Goal: Information Seeking & Learning: Find specific page/section

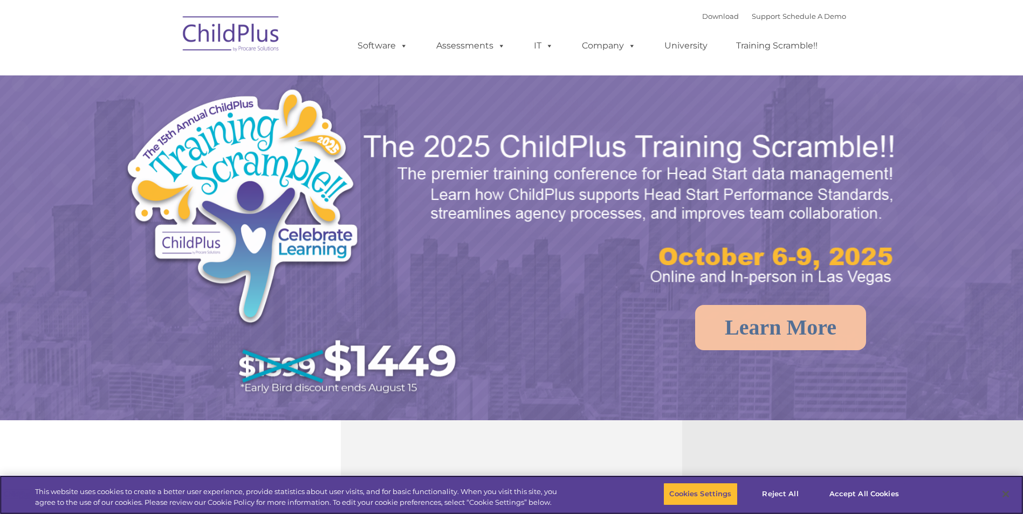
select select "MEDIUM"
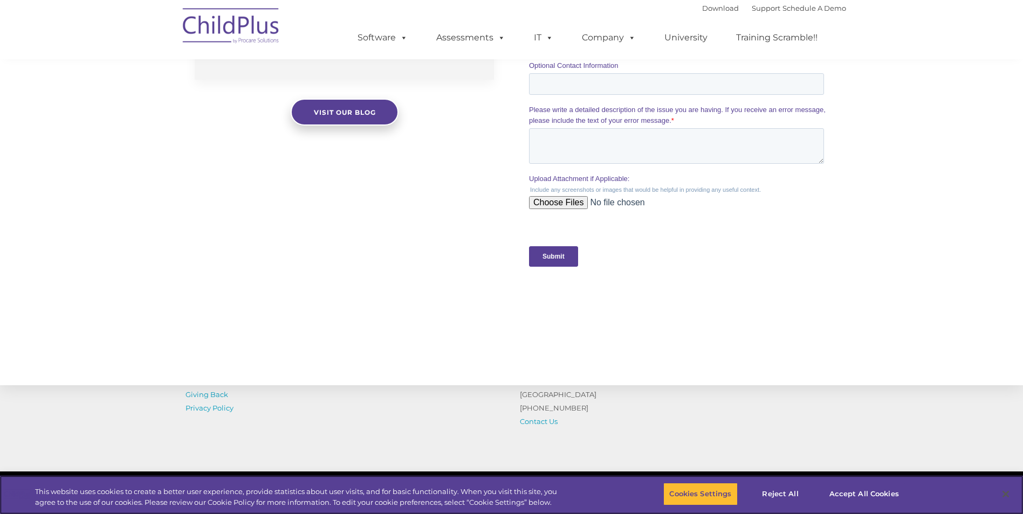
scroll to position [1035, 0]
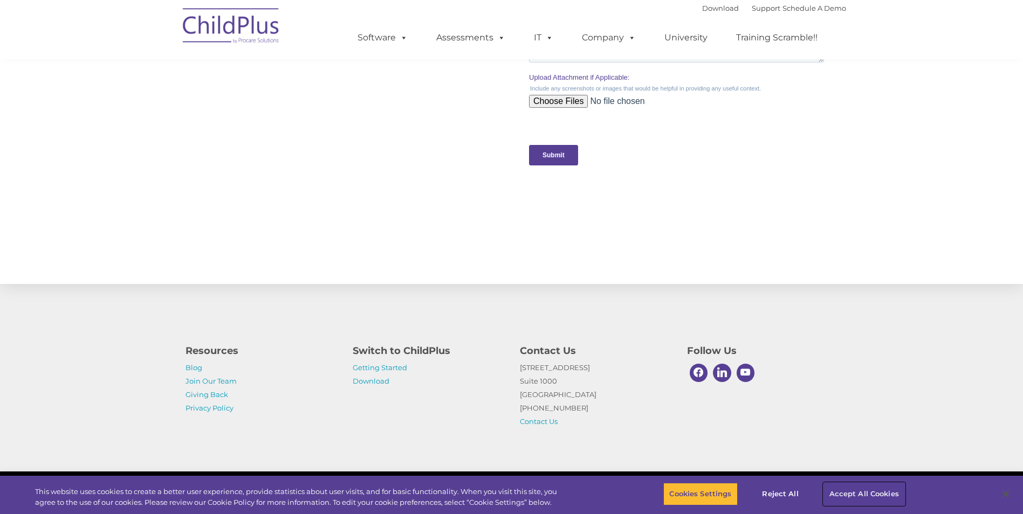
click at [862, 491] on button "Accept All Cookies" at bounding box center [863, 494] width 81 height 23
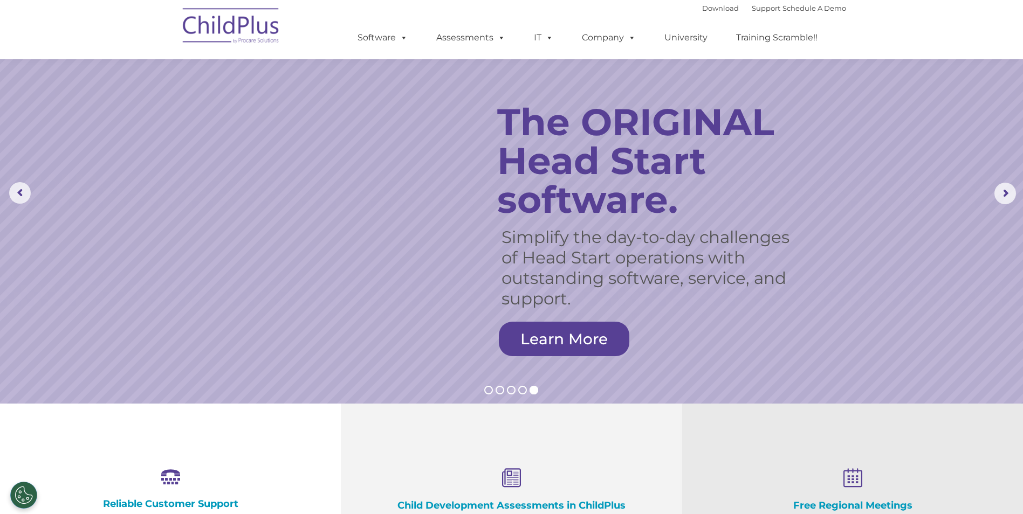
scroll to position [0, 0]
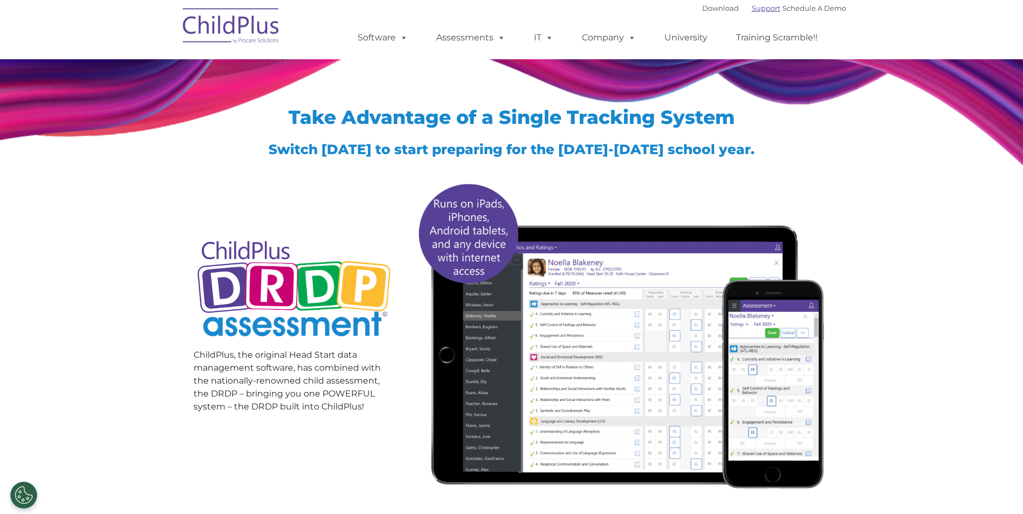
click at [757, 6] on link "Support" at bounding box center [766, 8] width 29 height 9
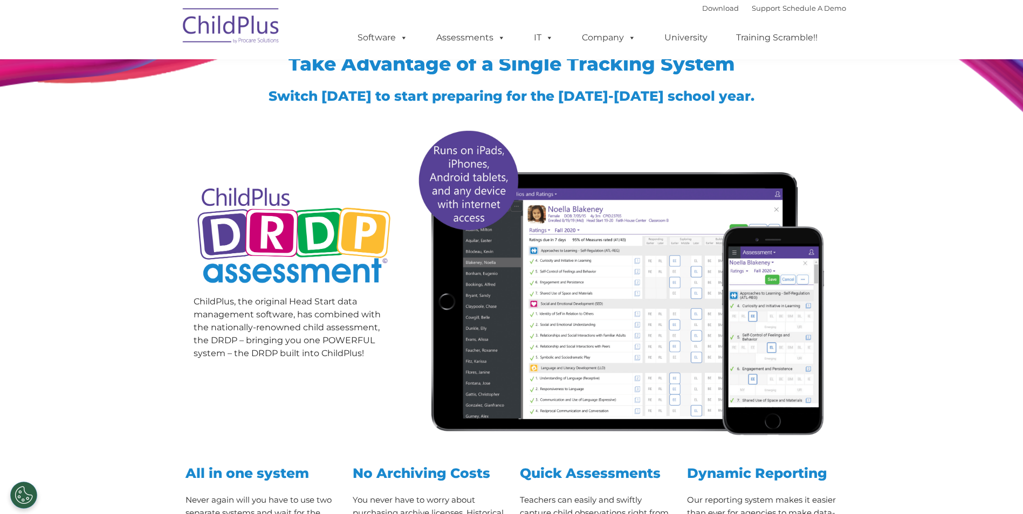
scroll to position [54, 0]
